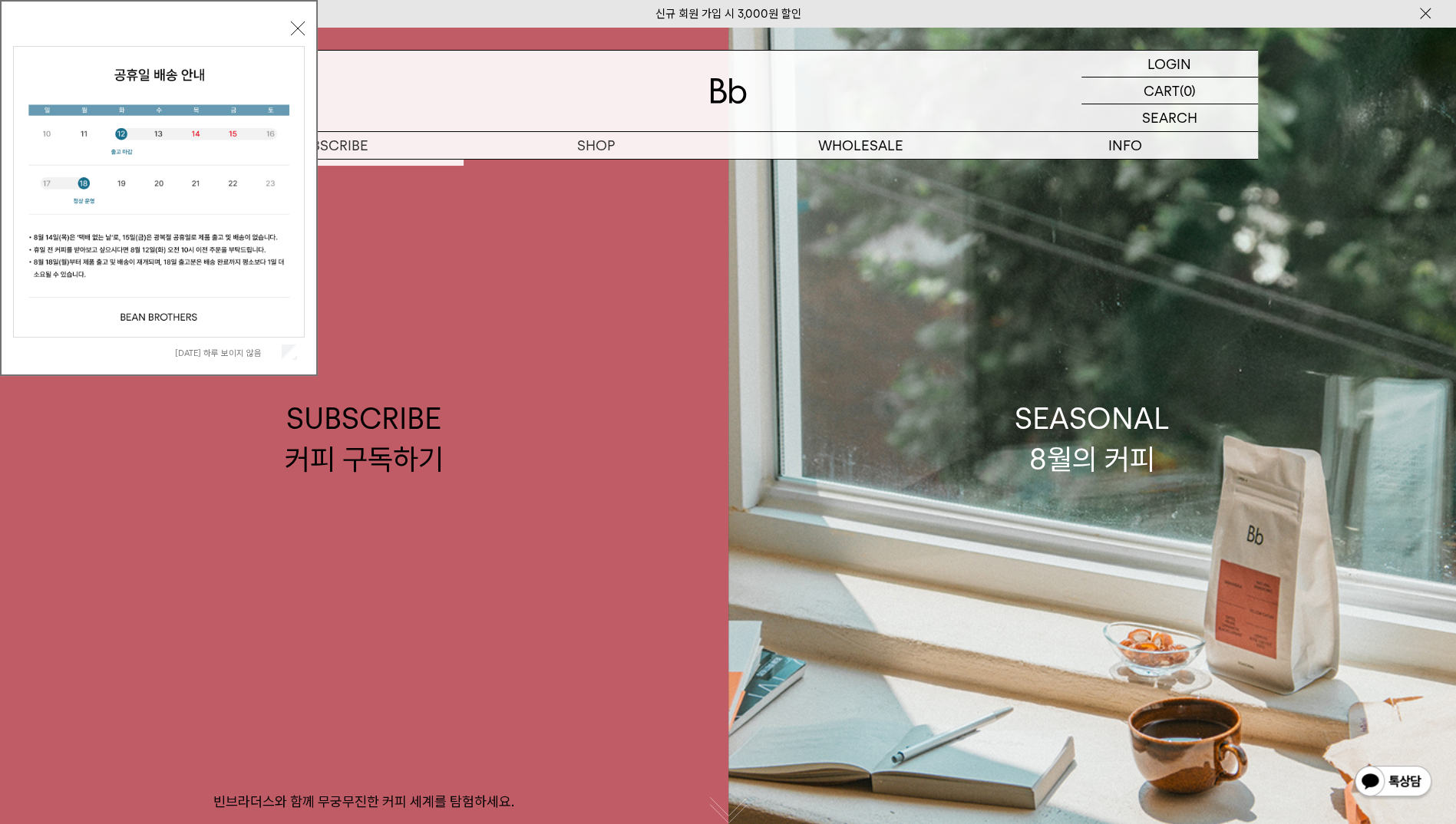
click at [298, 24] on button "닫기" at bounding box center [298, 28] width 14 height 14
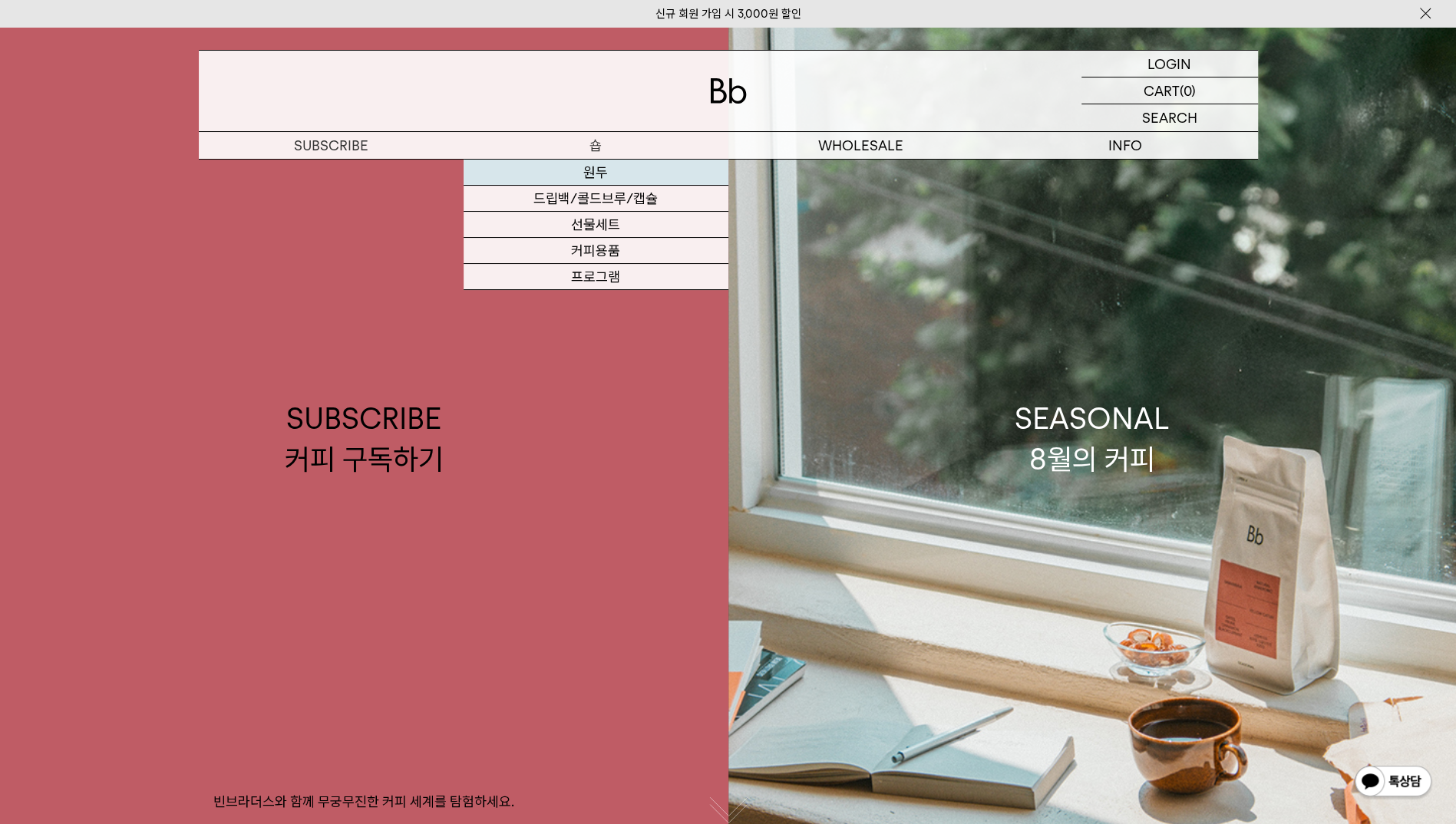
click at [599, 181] on link "원두" at bounding box center [596, 173] width 264 height 26
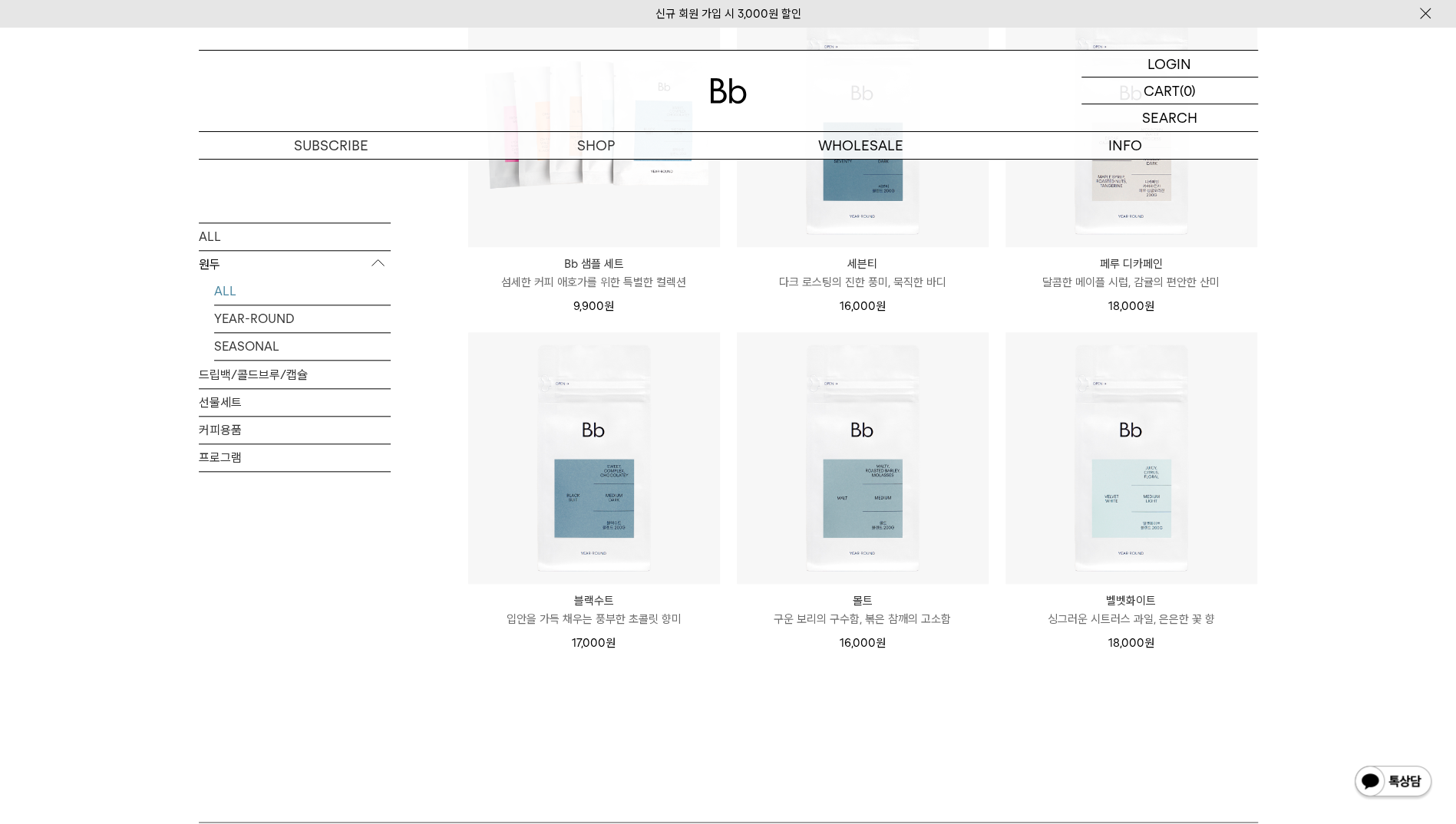
scroll to position [1012, 0]
click at [0, 0] on img at bounding box center [0, 0] width 0 height 0
